Goal: Information Seeking & Learning: Understand process/instructions

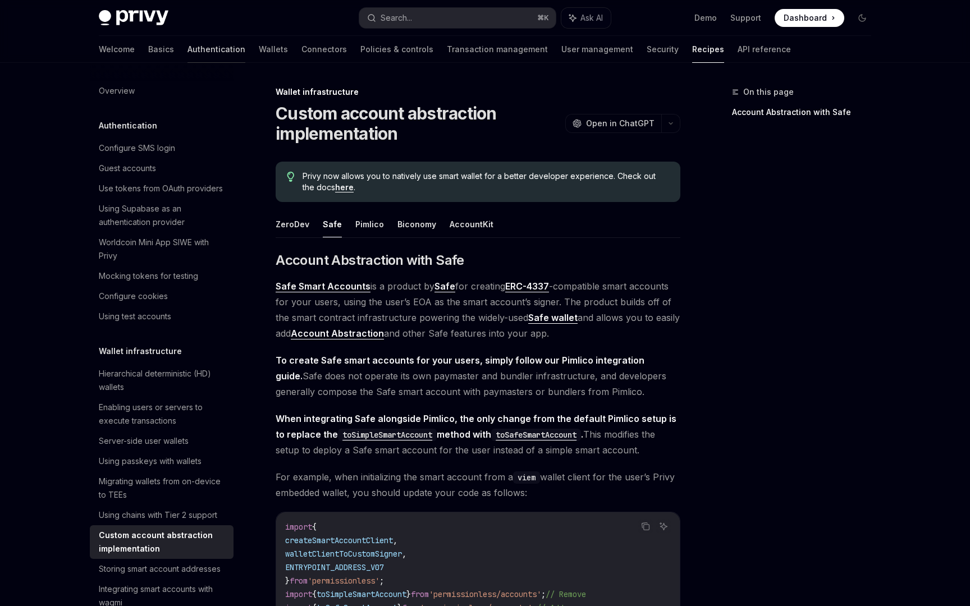
click at [187, 50] on link "Authentication" at bounding box center [216, 49] width 58 height 27
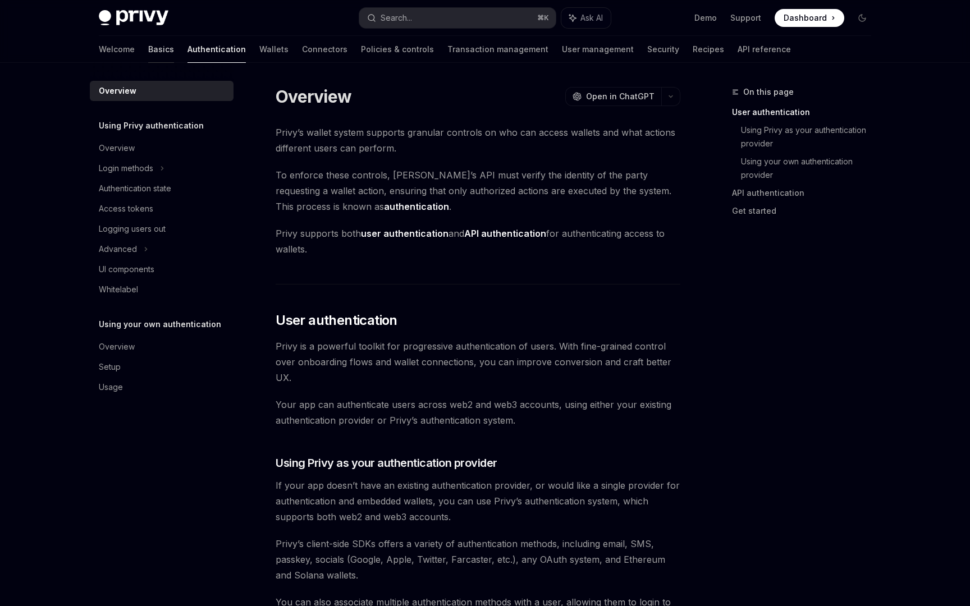
click at [148, 47] on link "Basics" at bounding box center [161, 49] width 26 height 27
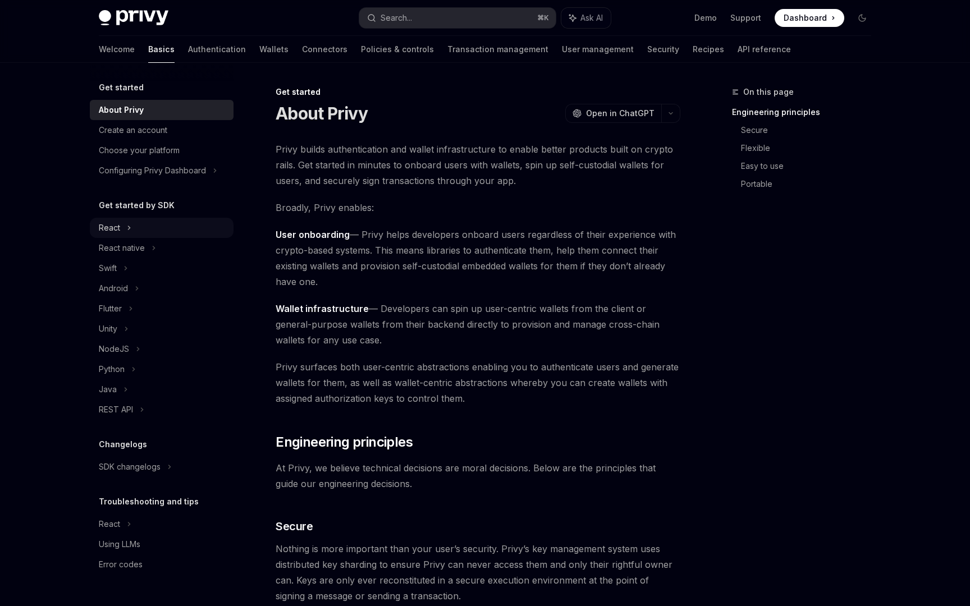
click at [136, 223] on div "React" at bounding box center [162, 228] width 144 height 20
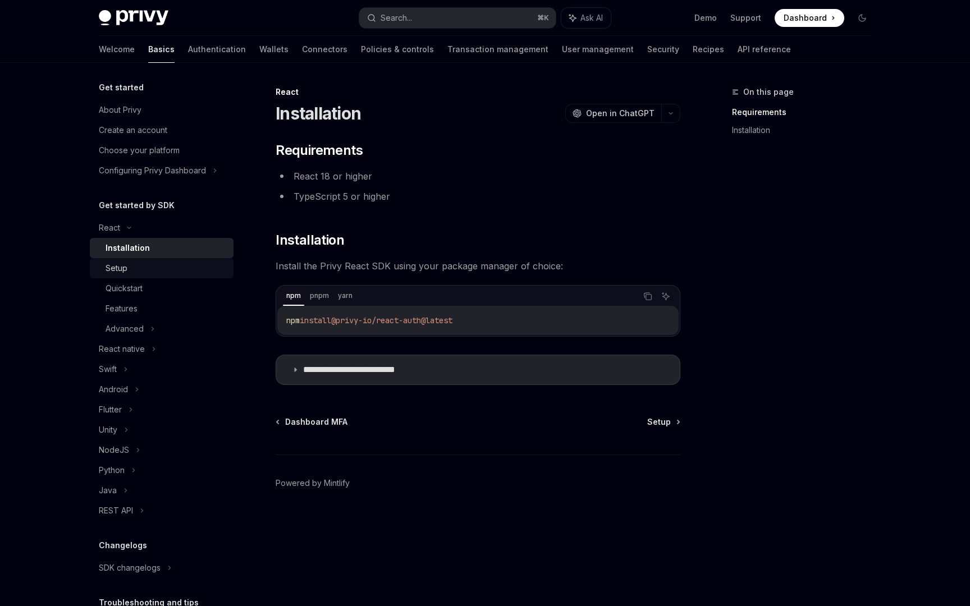
click at [159, 273] on div "Setup" at bounding box center [166, 268] width 121 height 13
type textarea "*"
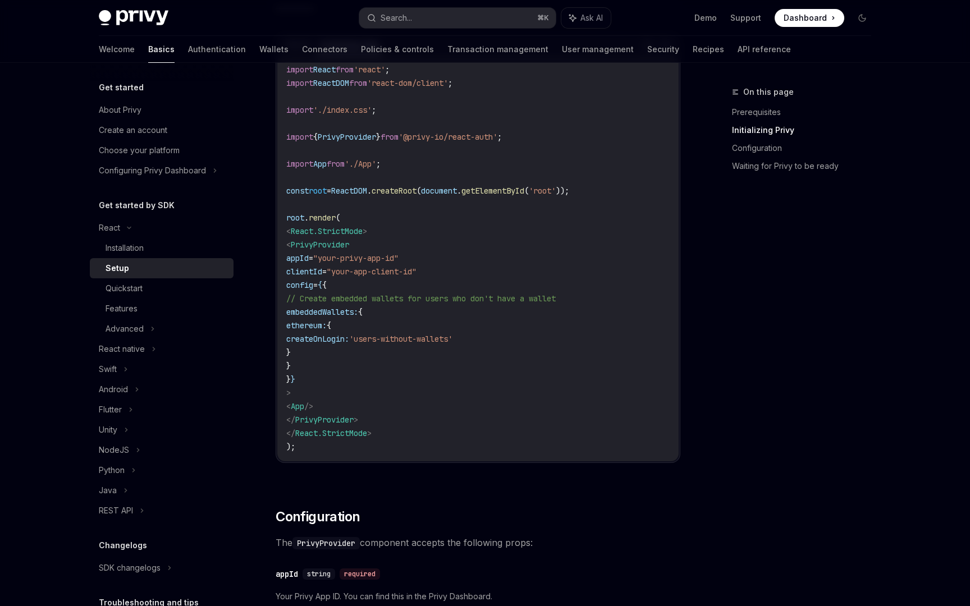
scroll to position [420, 0]
